Goal: Find specific page/section: Find specific page/section

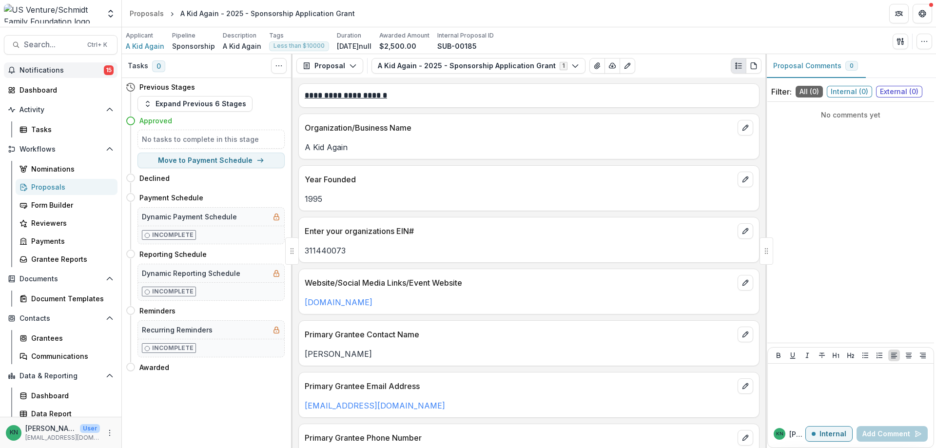
click at [35, 69] on span "Notifications" at bounding box center [61, 70] width 84 height 8
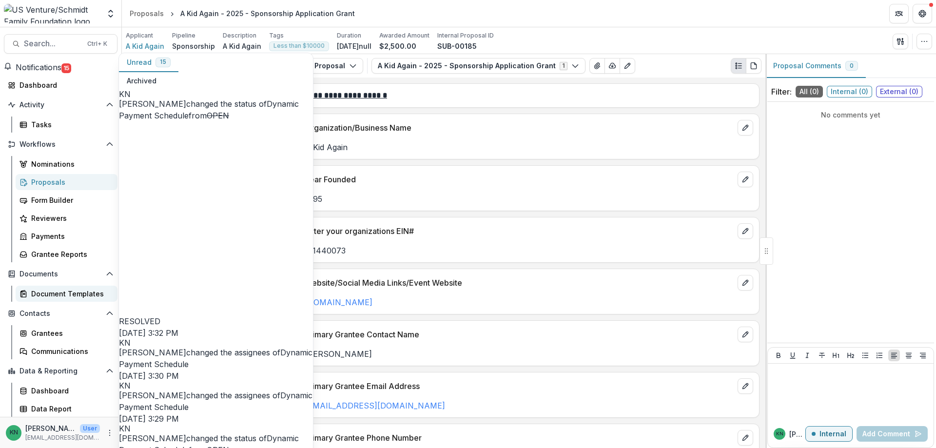
scroll to position [5, 0]
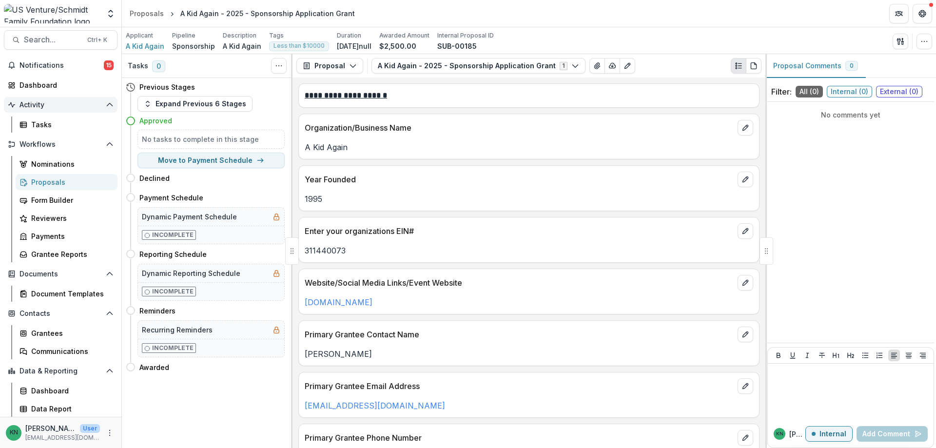
click at [29, 103] on span "Activity" at bounding box center [60, 105] width 82 height 8
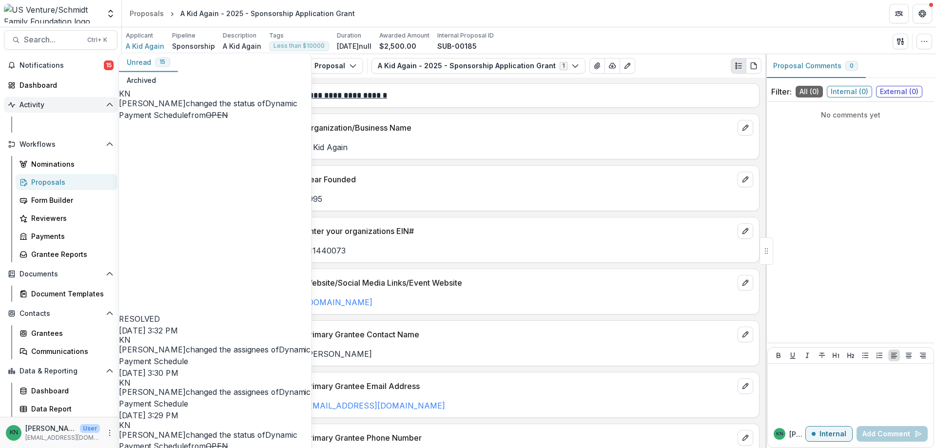
scroll to position [0, 0]
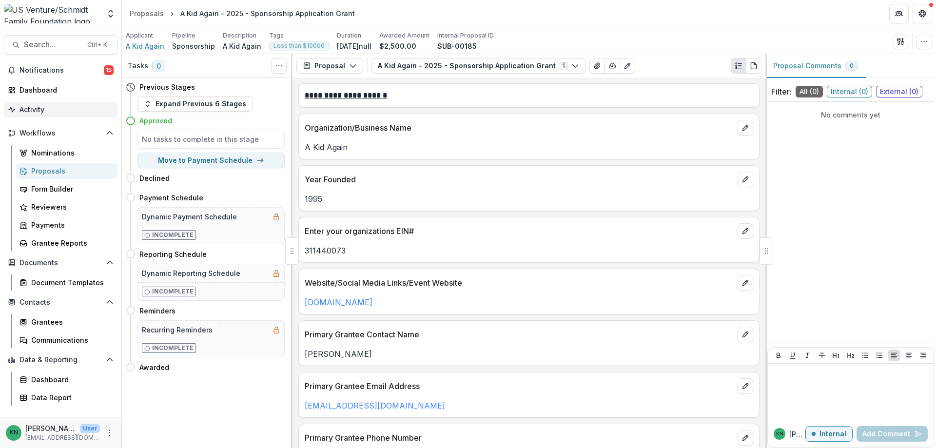
click at [29, 103] on button "Activity" at bounding box center [61, 110] width 114 height 16
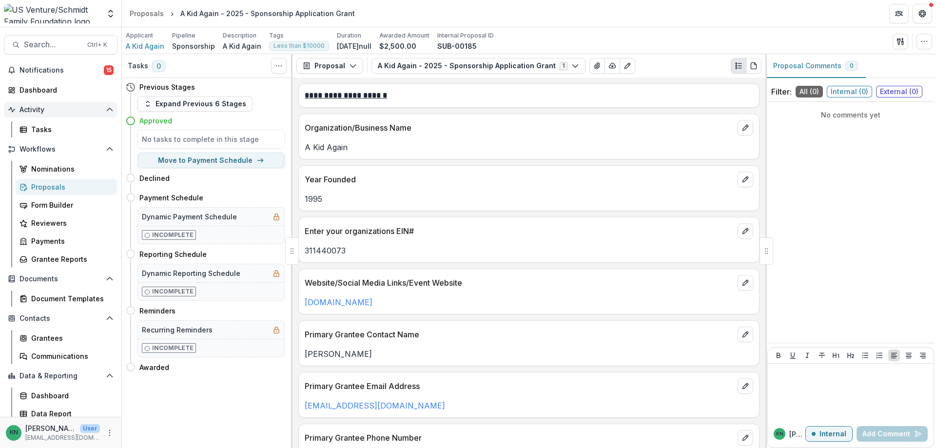
click at [107, 110] on icon "Open Activity" at bounding box center [110, 110] width 8 height 8
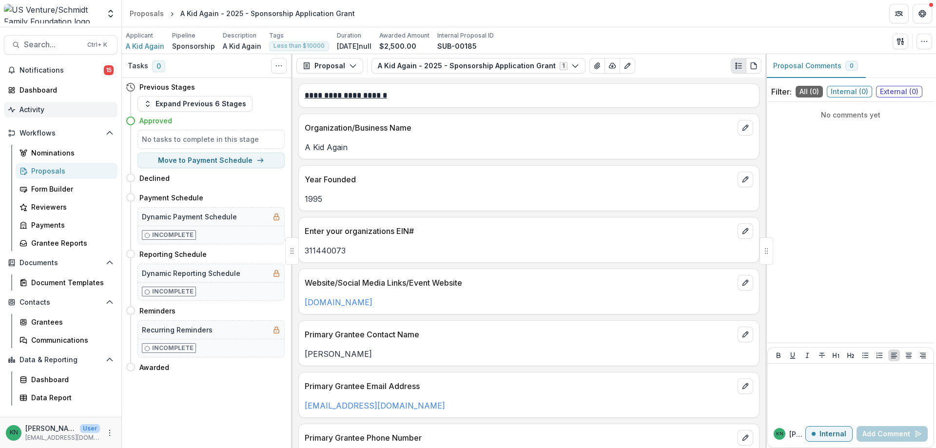
click at [114, 110] on icon "Open Activity" at bounding box center [114, 110] width 0 height 0
